Goal: Check status: Check status

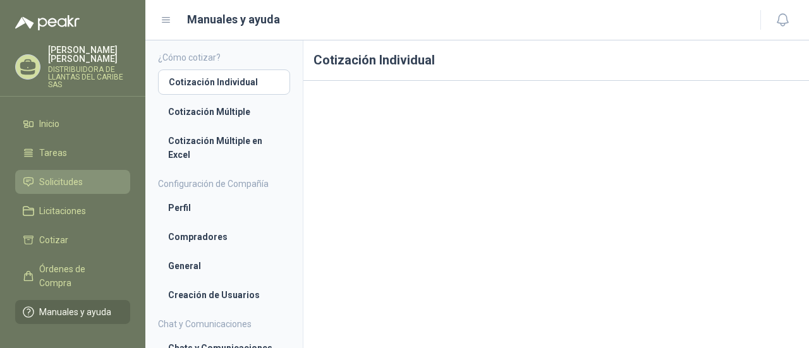
click at [61, 183] on span "Solicitudes" at bounding box center [61, 182] width 44 height 14
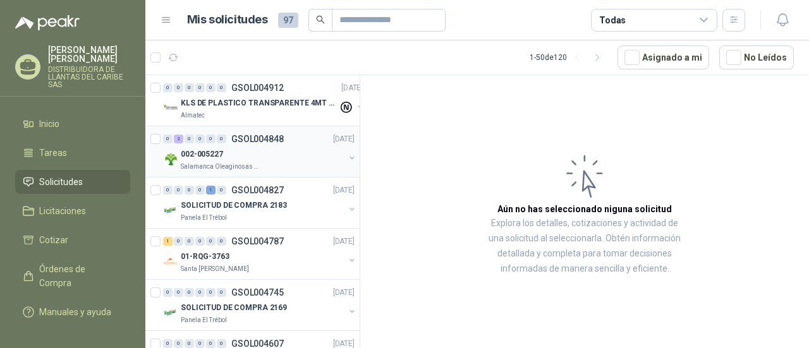
click at [275, 151] on div "002-005227" at bounding box center [263, 154] width 164 height 15
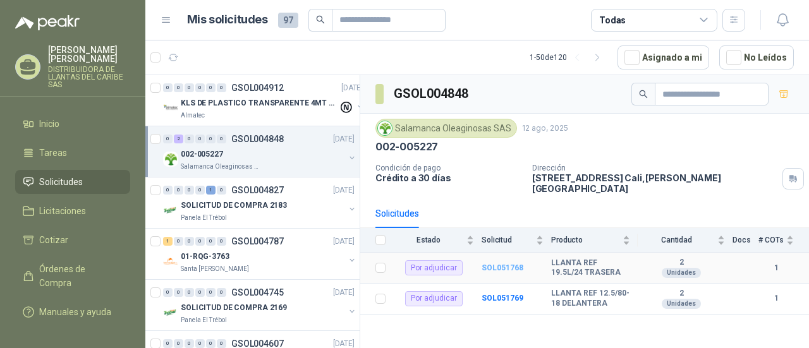
click at [495, 264] on b "SOL051768" at bounding box center [503, 268] width 42 height 9
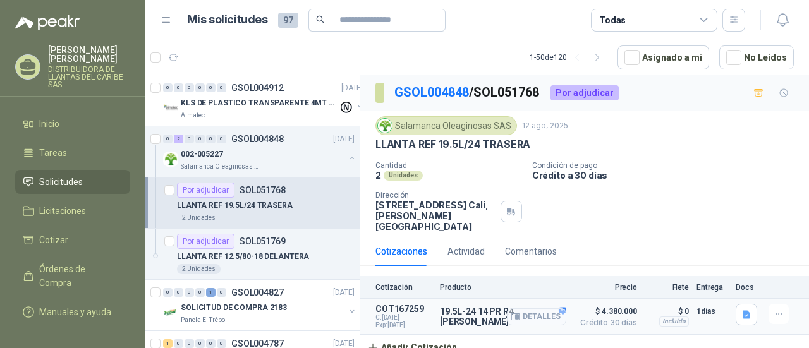
click at [515, 312] on icon "button" at bounding box center [515, 316] width 9 height 9
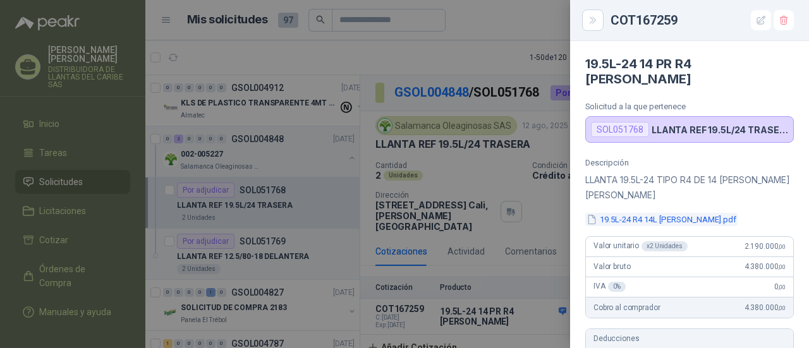
click at [637, 213] on button "19.5L-24 R4 14L SAMSON.pdf" at bounding box center [662, 219] width 152 height 13
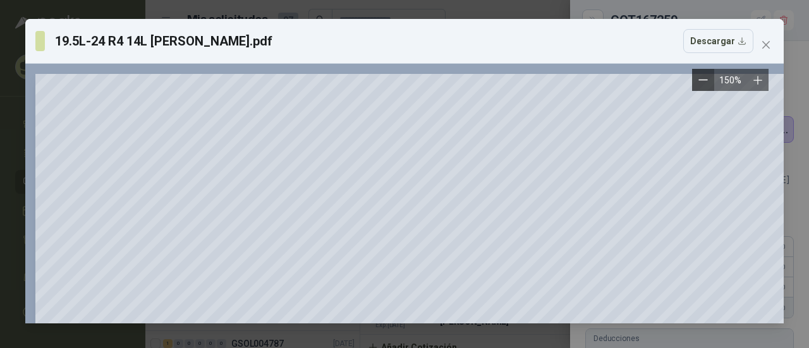
click at [711, 77] on button "Zoom out" at bounding box center [703, 80] width 22 height 22
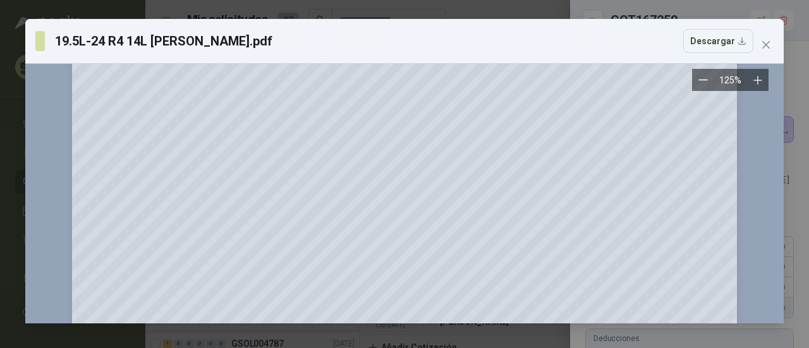
scroll to position [63, 0]
click at [775, 46] on span "Close" at bounding box center [766, 45] width 20 height 10
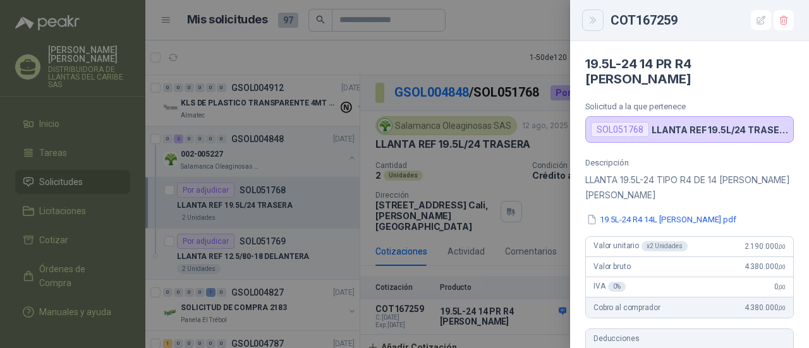
click at [596, 23] on icon "Close" at bounding box center [593, 20] width 11 height 11
